Goal: Task Accomplishment & Management: Manage account settings

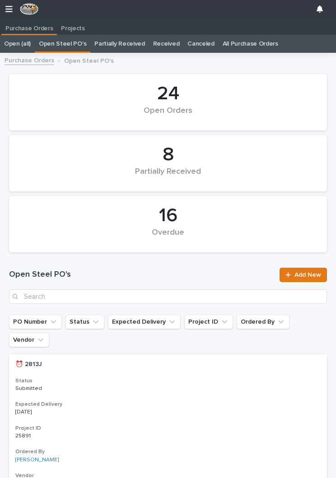
scroll to position [0, 4]
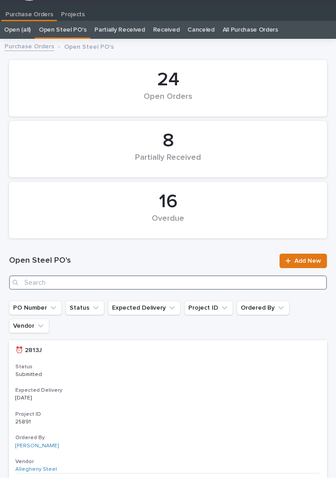
click at [185, 283] on input "Search" at bounding box center [168, 282] width 318 height 14
type input "2879"
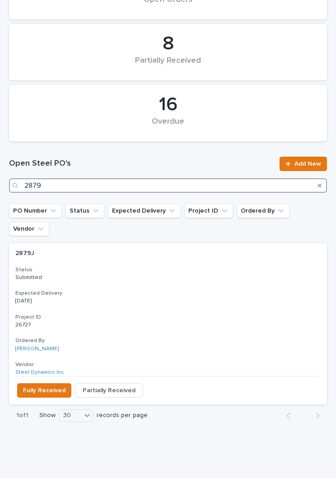
scroll to position [111, 0]
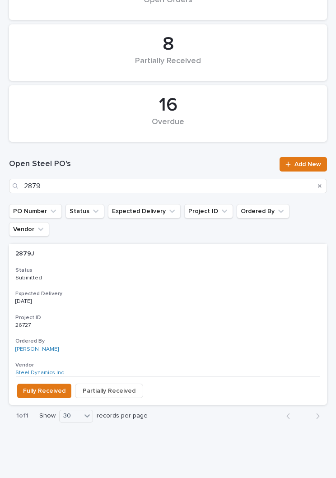
click at [204, 275] on p "Submitted" at bounding box center [167, 278] width 305 height 6
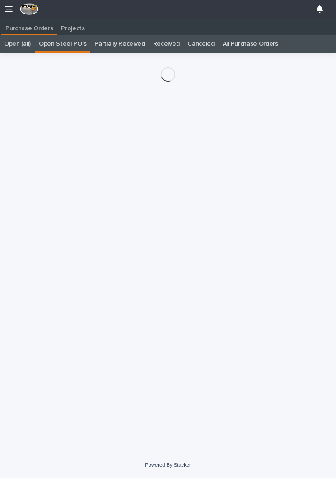
scroll to position [14, 0]
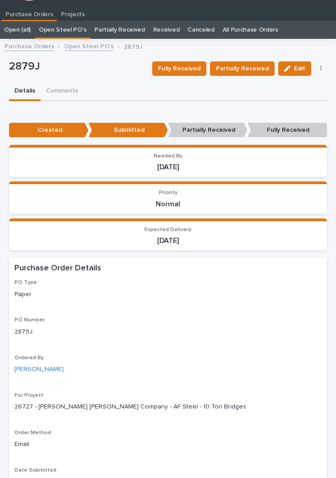
click at [185, 69] on span "Fully Received" at bounding box center [179, 68] width 42 height 11
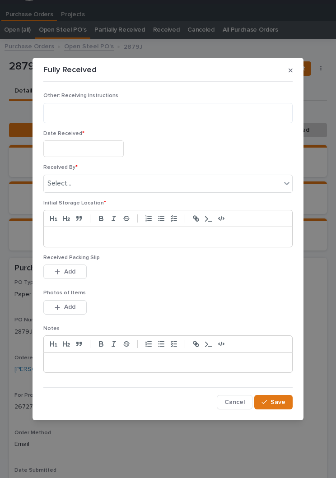
click at [91, 148] on input "text" at bounding box center [83, 148] width 80 height 17
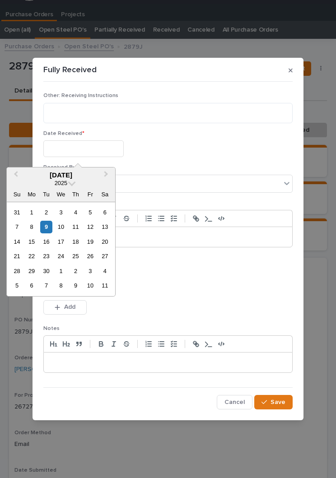
click at [51, 223] on div "9" at bounding box center [46, 227] width 12 height 12
type input "**********"
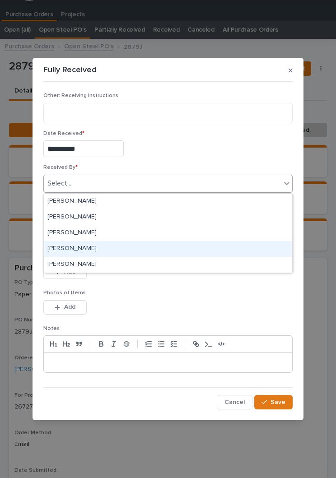
click at [96, 249] on div "[PERSON_NAME]" at bounding box center [168, 249] width 248 height 16
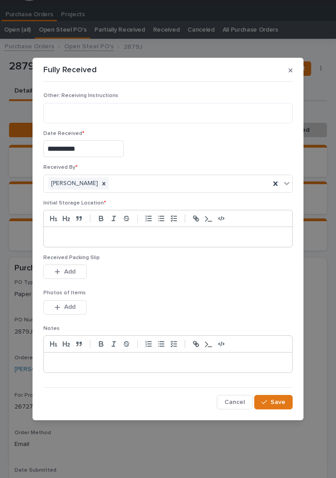
click at [152, 233] on p at bounding box center [168, 236] width 235 height 9
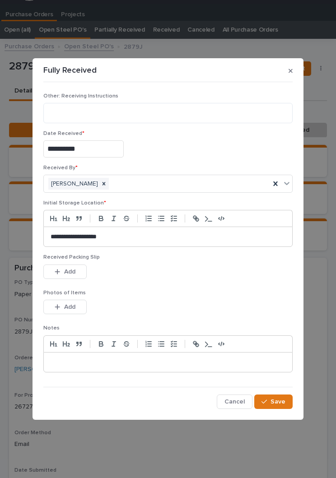
click at [169, 285] on div "Received Packing Slip This file cannot be opened Download File Add" at bounding box center [167, 271] width 249 height 35
click at [154, 304] on div "This file cannot be opened Download File Add" at bounding box center [167, 309] width 249 height 18
click at [68, 265] on button "Add" at bounding box center [64, 271] width 43 height 14
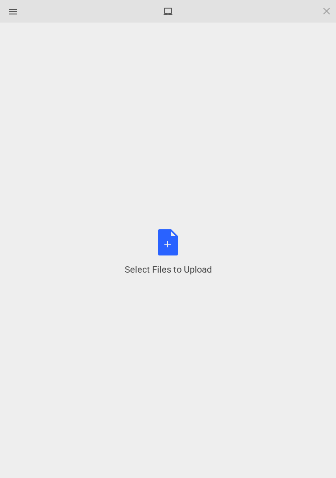
click at [171, 253] on div "Select Files to Upload or Drag and Drop, Copy and Paste Files" at bounding box center [168, 252] width 87 height 46
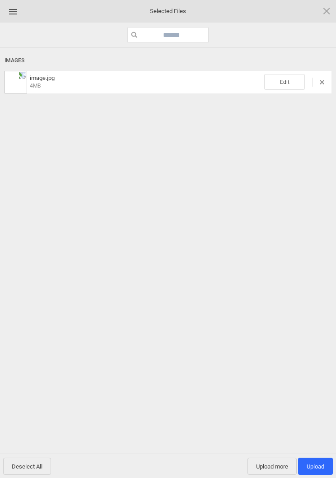
click at [289, 84] on span "Edit" at bounding box center [284, 82] width 41 height 16
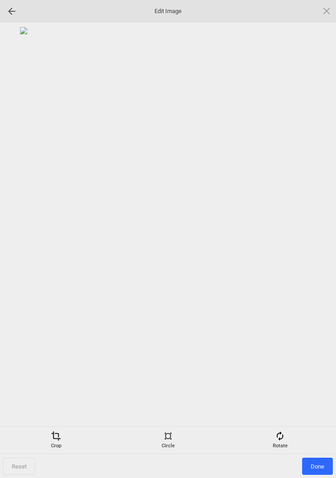
click at [290, 441] on div "Rotate" at bounding box center [279, 440] width 107 height 18
click at [314, 237] on div at bounding box center [315, 239] width 23 height 23
click at [318, 239] on div at bounding box center [315, 239] width 23 height 23
click at [319, 235] on div at bounding box center [315, 239] width 23 height 23
click at [315, 239] on div at bounding box center [315, 239] width 23 height 23
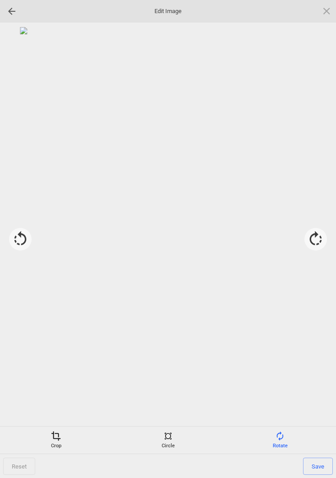
click at [56, 440] on span at bounding box center [56, 436] width 10 height 10
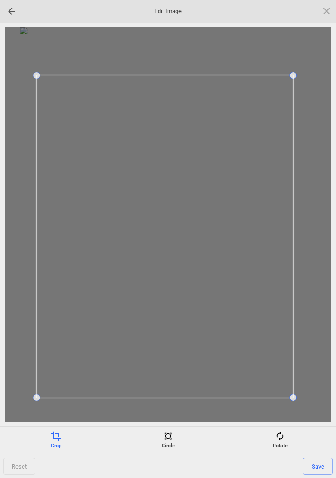
click at [292, 76] on span at bounding box center [292, 75] width 7 height 7
click at [319, 458] on span "Save" at bounding box center [318, 466] width 30 height 17
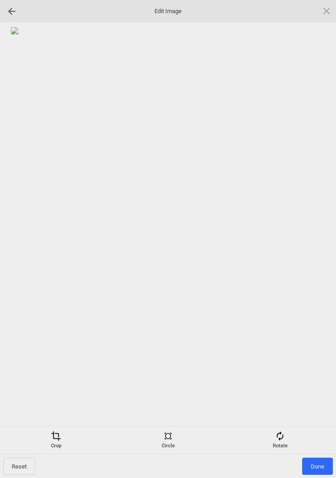
click at [317, 458] on span "Done" at bounding box center [317, 466] width 31 height 17
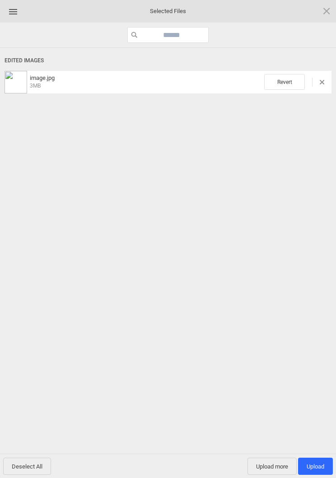
click at [315, 460] on span "Upload 1" at bounding box center [315, 466] width 35 height 17
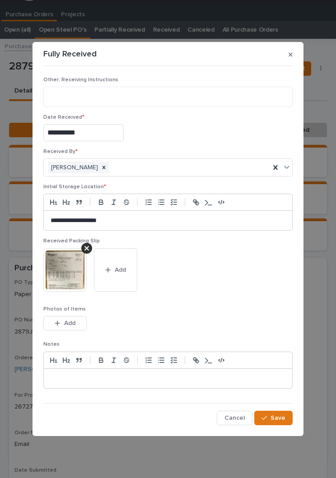
click at [279, 420] on span "Save" at bounding box center [277, 418] width 15 height 8
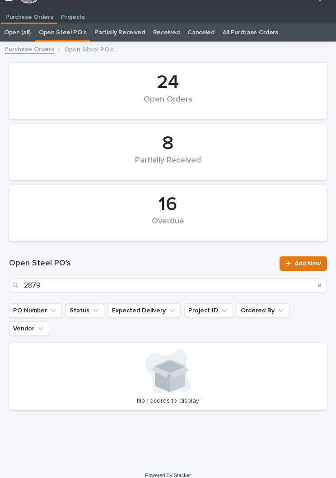
scroll to position [14, 0]
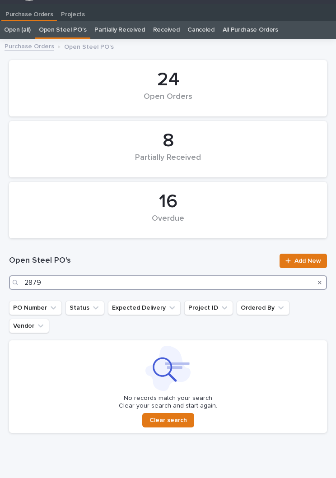
click at [160, 282] on input "2879" at bounding box center [168, 282] width 318 height 14
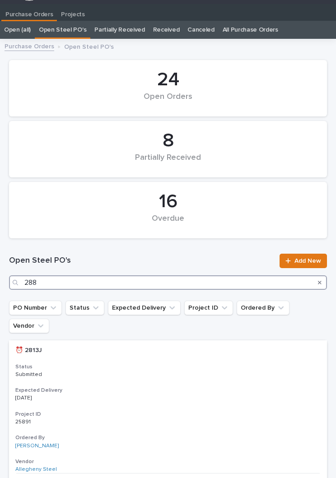
type input "2888"
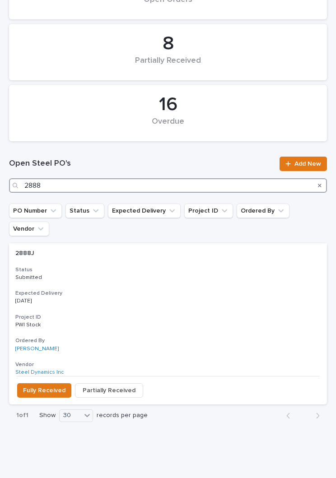
scroll to position [111, 0]
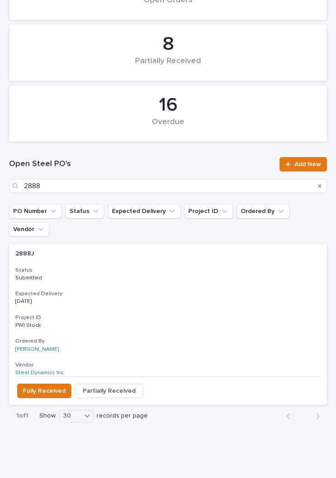
click at [190, 264] on div "2888J 2888J Status Submitted Expected Delivery [DATE] Project ID PWI Stock PWI …" at bounding box center [168, 310] width 318 height 133
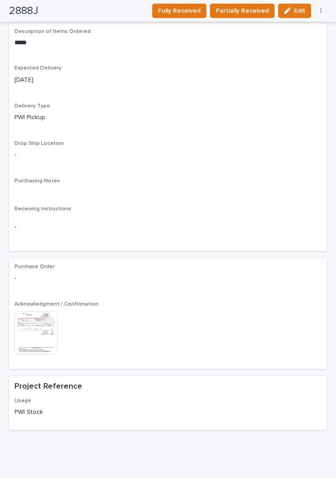
scroll to position [581, 0]
click at [191, 11] on span "Fully Received" at bounding box center [179, 10] width 42 height 11
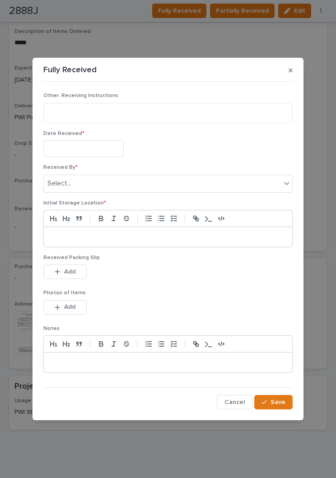
click at [99, 148] on input "text" at bounding box center [83, 148] width 80 height 17
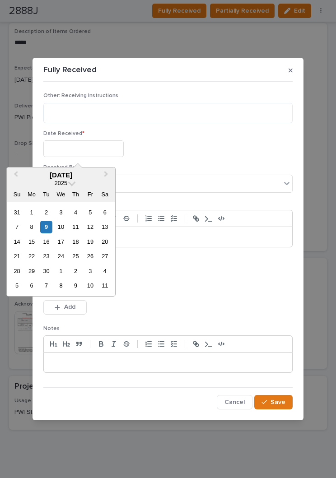
click at [52, 222] on div "9" at bounding box center [46, 227] width 12 height 12
type input "**********"
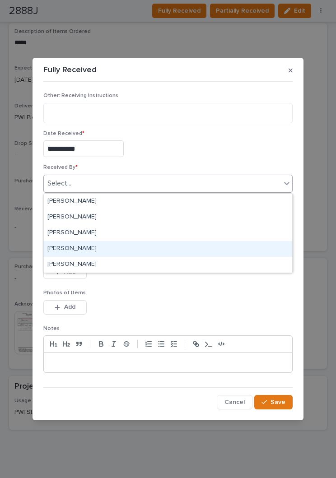
click at [149, 247] on div "[PERSON_NAME]" at bounding box center [168, 249] width 248 height 16
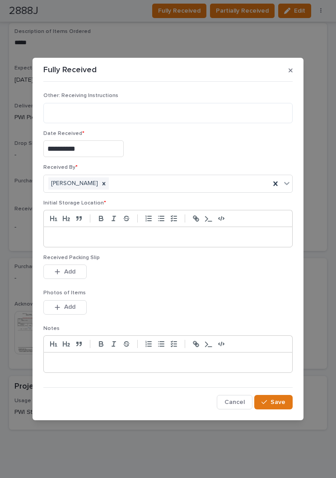
click at [177, 241] on p at bounding box center [168, 236] width 235 height 9
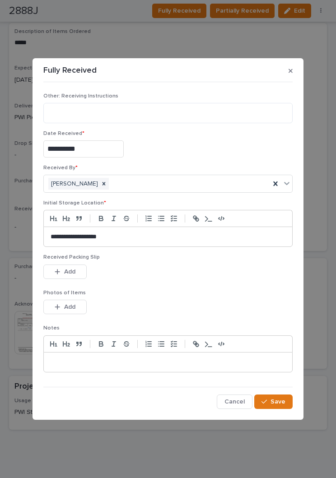
click at [168, 272] on div "This file cannot be opened Download File Add" at bounding box center [167, 273] width 249 height 18
click at [171, 266] on div "This file cannot be opened Download File Add" at bounding box center [167, 273] width 249 height 18
click at [60, 269] on icon "button" at bounding box center [57, 271] width 5 height 6
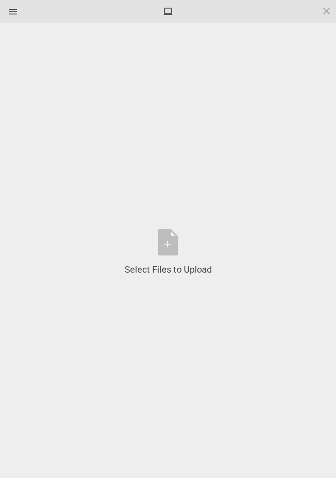
click at [169, 239] on div "Select Files to Upload or Drag and Drop, Copy and Paste Files" at bounding box center [168, 252] width 87 height 46
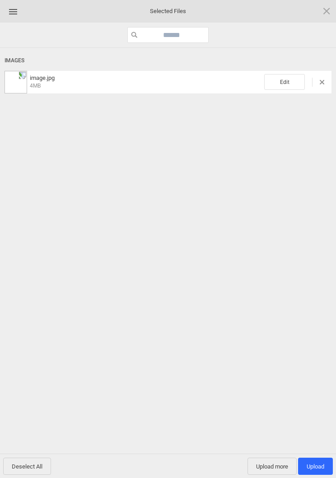
click at [287, 84] on span "Edit" at bounding box center [284, 82] width 41 height 16
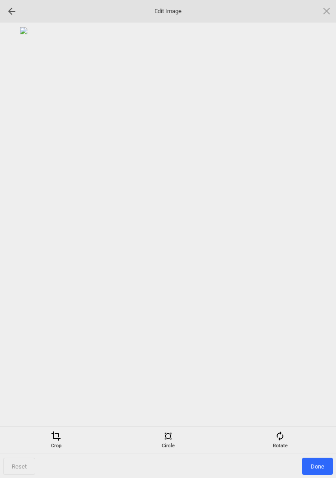
click at [279, 440] on span at bounding box center [280, 436] width 10 height 10
click at [319, 239] on div at bounding box center [315, 239] width 23 height 23
click at [310, 245] on div at bounding box center [315, 239] width 23 height 23
click at [307, 236] on div at bounding box center [315, 239] width 23 height 23
click at [311, 235] on div at bounding box center [315, 239] width 23 height 23
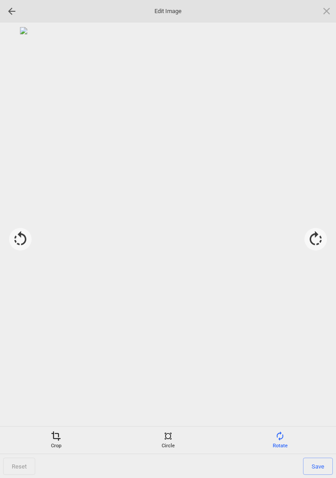
click at [62, 442] on div "Crop" at bounding box center [55, 440] width 107 height 18
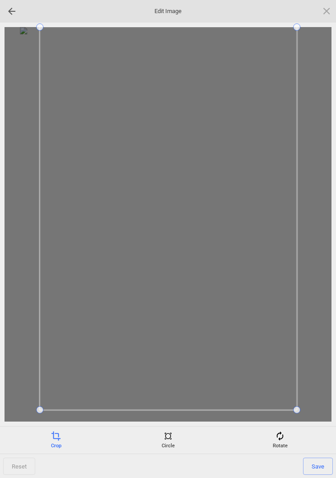
click at [23, 412] on div at bounding box center [168, 224] width 327 height 394
click at [325, 464] on span "Save" at bounding box center [318, 466] width 30 height 17
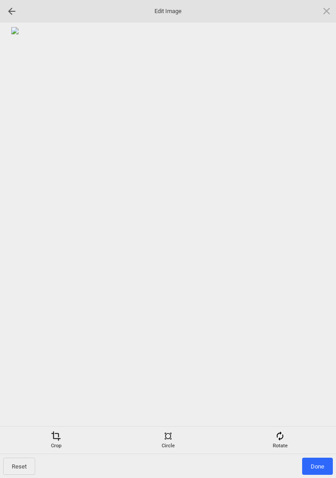
click at [325, 459] on span "Done" at bounding box center [317, 466] width 31 height 17
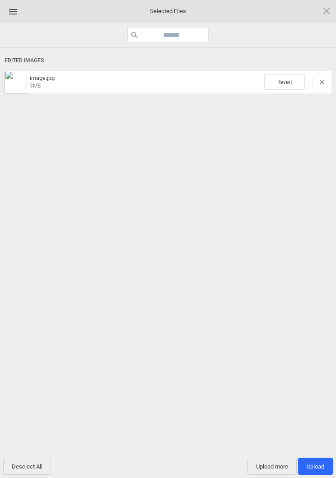
click at [320, 466] on span "Upload 1" at bounding box center [315, 466] width 18 height 7
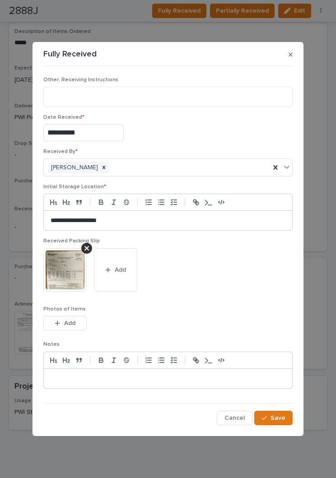
click at [279, 416] on span "Save" at bounding box center [277, 418] width 15 height 8
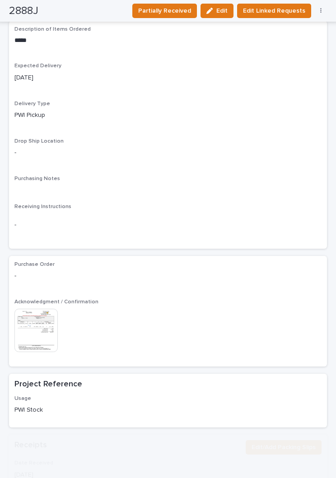
scroll to position [560, 0]
